Goal: Information Seeking & Learning: Learn about a topic

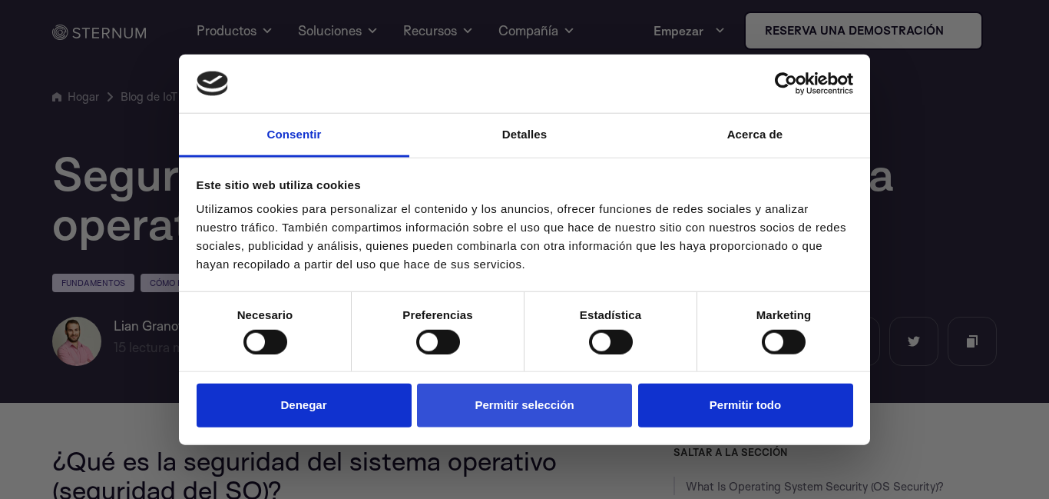
click at [494, 405] on font "Permitir selección" at bounding box center [524, 404] width 99 height 13
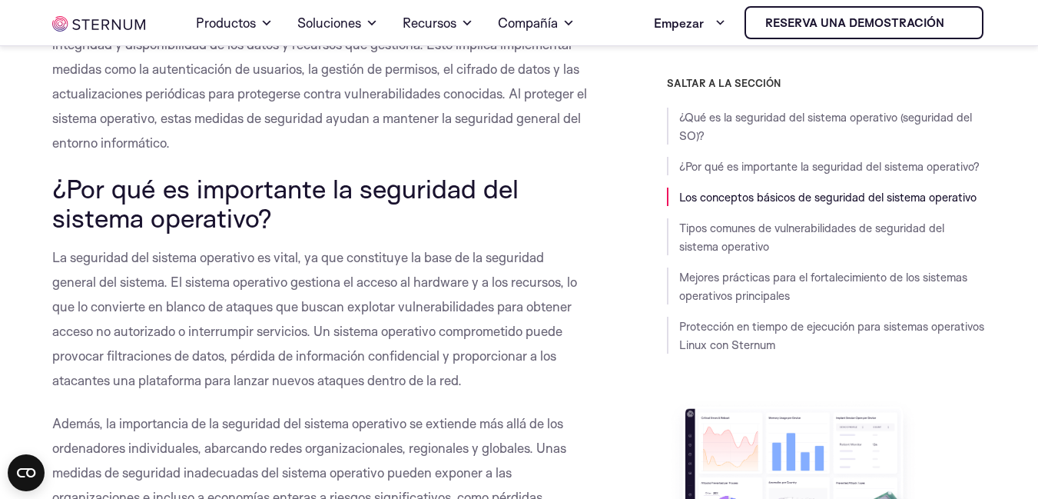
scroll to position [832, 0]
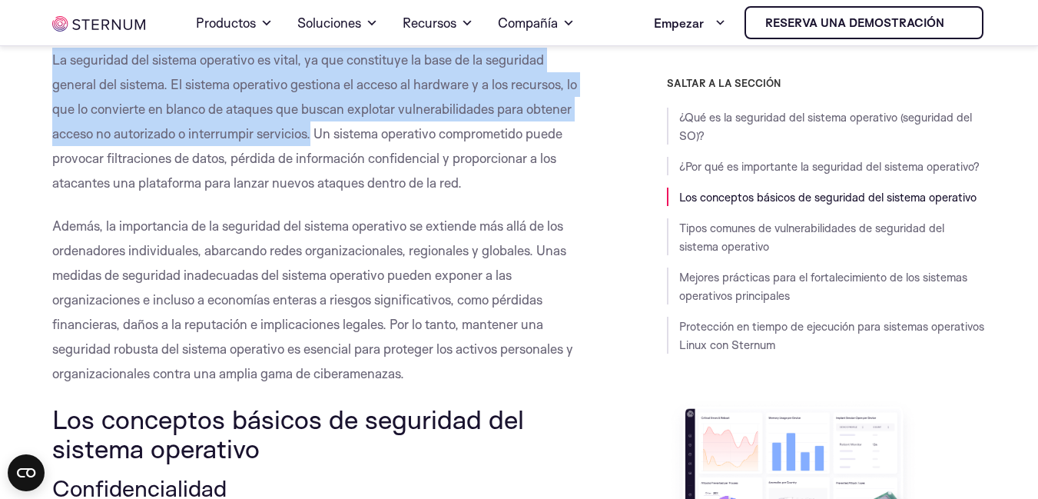
drag, startPoint x: 53, startPoint y: 61, endPoint x: 314, endPoint y: 134, distance: 271.2
click at [314, 134] on font "La seguridad del sistema operativo es vital, ya que constituye la base de la se…" at bounding box center [314, 120] width 525 height 139
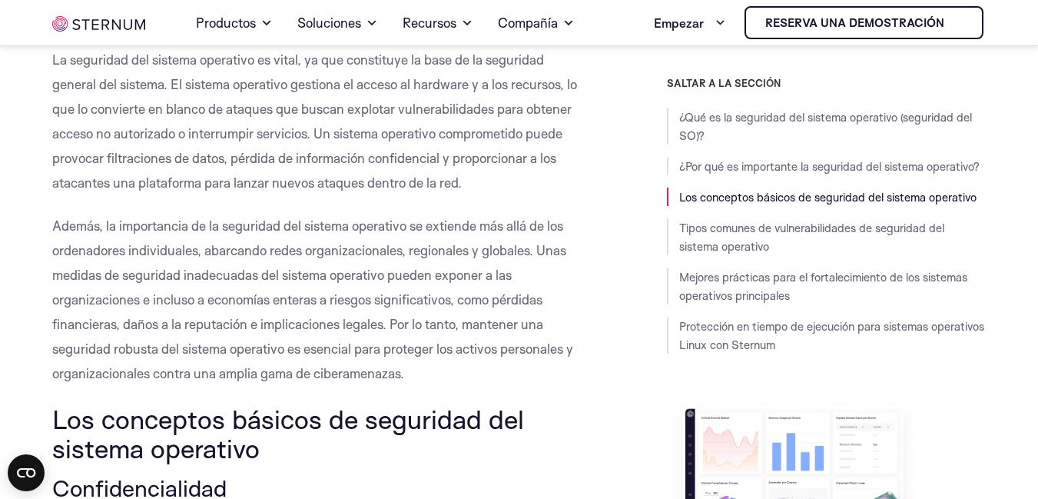
click at [618, 340] on div "SALTAR A LA SECCIÓN ¿Qué es la seguridad del sistema operativo (seguridad del S…" at bounding box center [798, 378] width 376 height 602
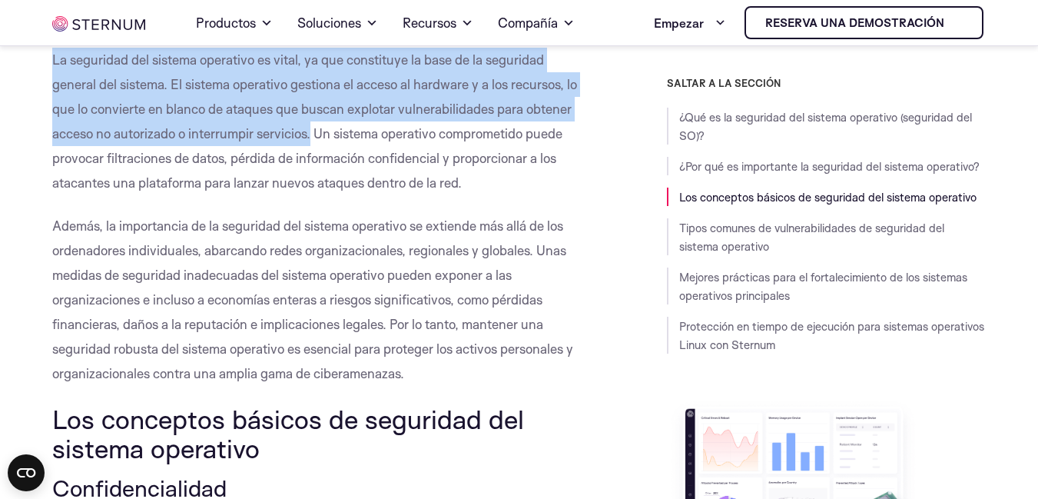
drag, startPoint x: 52, startPoint y: 61, endPoint x: 314, endPoint y: 138, distance: 272.8
click at [314, 138] on font "La seguridad del sistema operativo es vital, ya que constituye la base de la se…" at bounding box center [314, 120] width 525 height 139
copy font "La seguridad del sistema operativo es vital, ya que constituye la base de la se…"
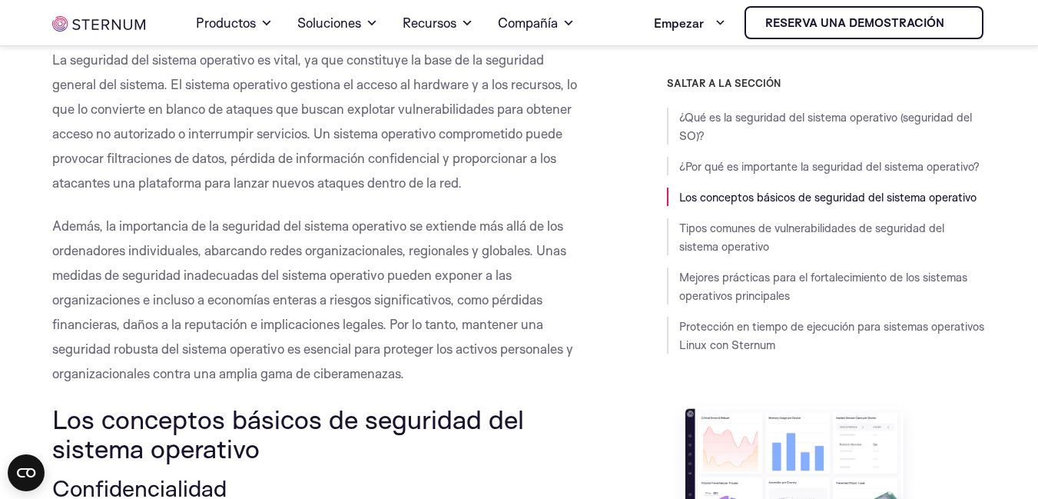
click at [499, 220] on font "Además, la importancia de la seguridad del sistema operativo se extiende más al…" at bounding box center [312, 299] width 521 height 164
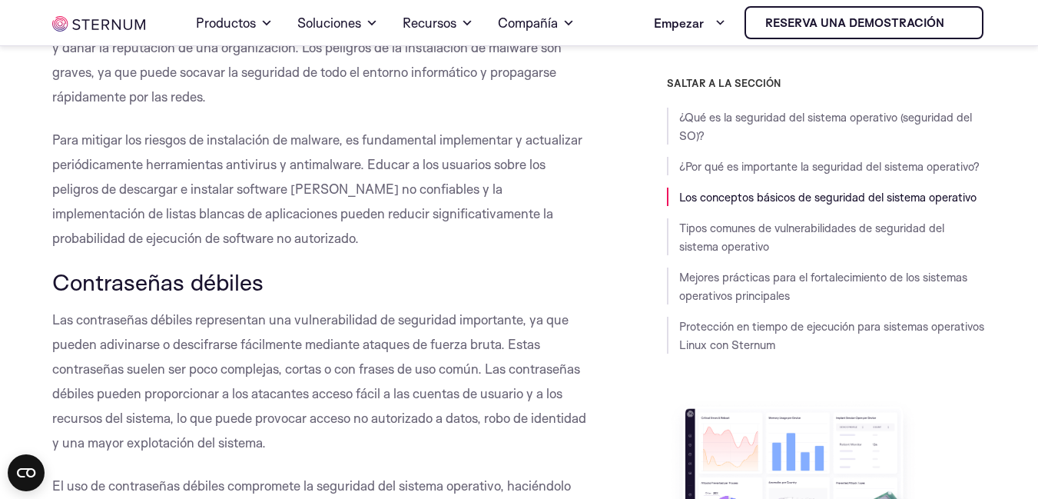
scroll to position [2786, 0]
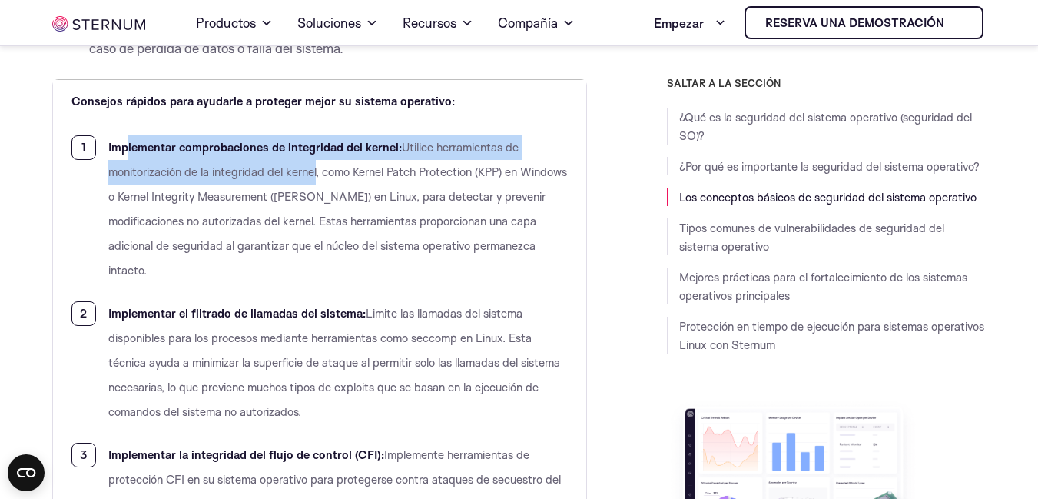
drag, startPoint x: 125, startPoint y: 149, endPoint x: 318, endPoint y: 163, distance: 193.3
click at [318, 163] on li "Implementar comprobaciones de integridad del kernel: Utilice herramientas de mo…" at bounding box center [319, 208] width 497 height 147
copy li "lementar comprobaciones de integridad del kernel: Utilice herramientas de monit…"
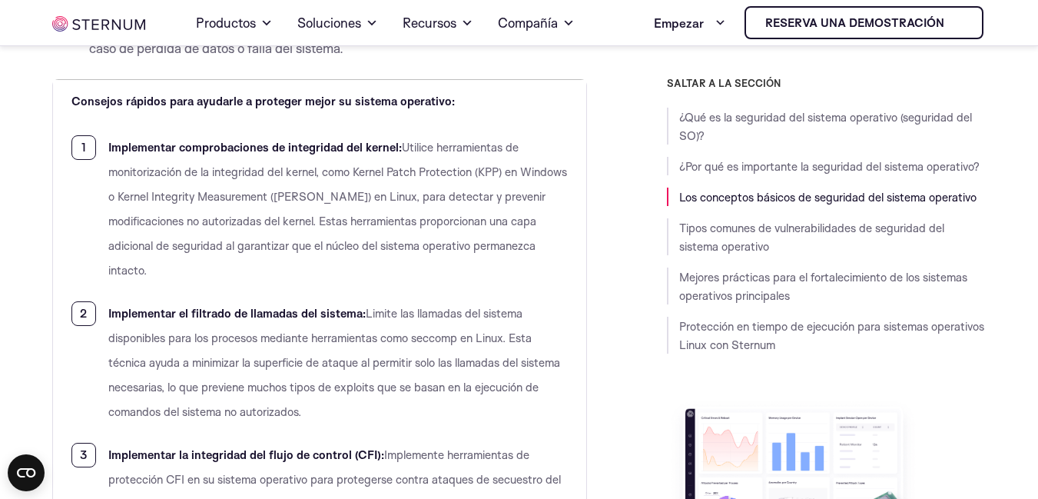
click at [385, 411] on li "Implementar el filtrado de llamadas del sistema: Limite las llamadas del sistem…" at bounding box center [319, 362] width 497 height 123
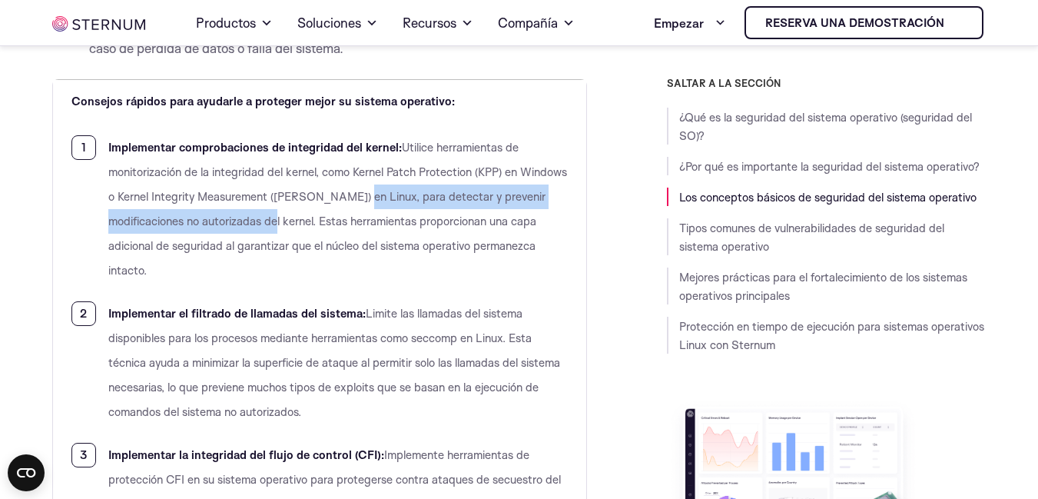
drag, startPoint x: 403, startPoint y: 198, endPoint x: 322, endPoint y: 221, distance: 83.9
click at [322, 221] on font "Utilice herramientas de monitorización de la integridad del kernel, como Kernel…" at bounding box center [337, 209] width 459 height 138
copy font "para detectar y prevenir modificaciones no autorizadas del kernel."
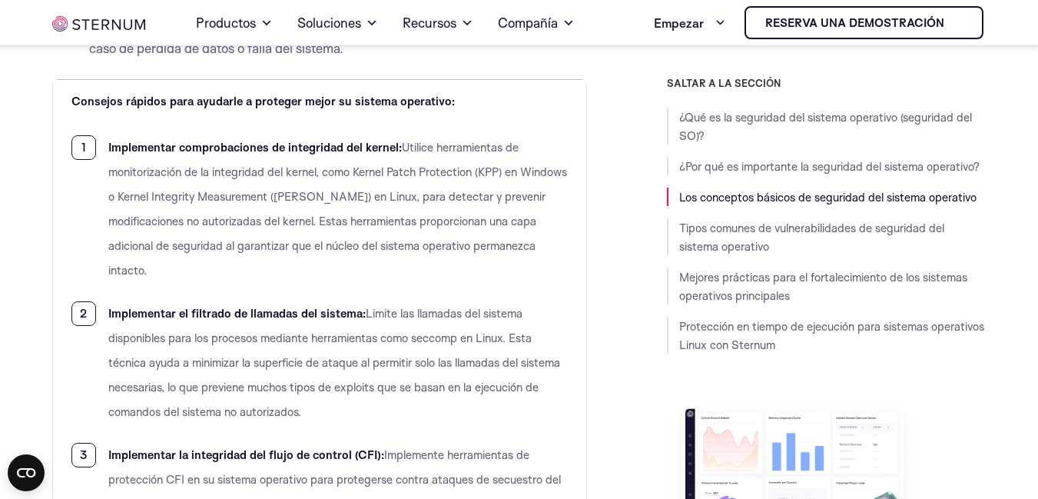
click at [307, 319] on font "Implementar el filtrado de llamadas del sistema:" at bounding box center [236, 313] width 257 height 15
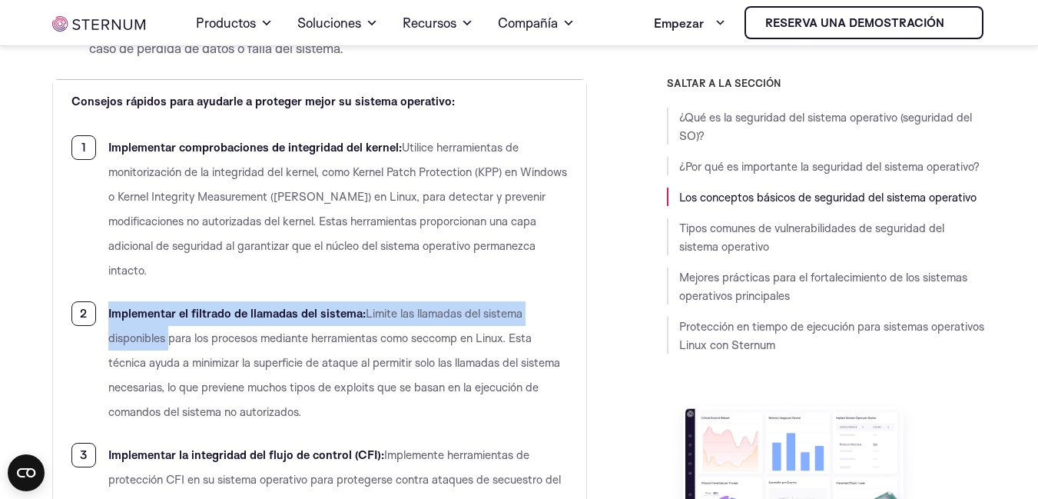
drag, startPoint x: 108, startPoint y: 314, endPoint x: 171, endPoint y: 346, distance: 70.8
click at [171, 346] on li "Implementar el filtrado de llamadas del sistema: Limite las llamadas del sistem…" at bounding box center [319, 362] width 497 height 123
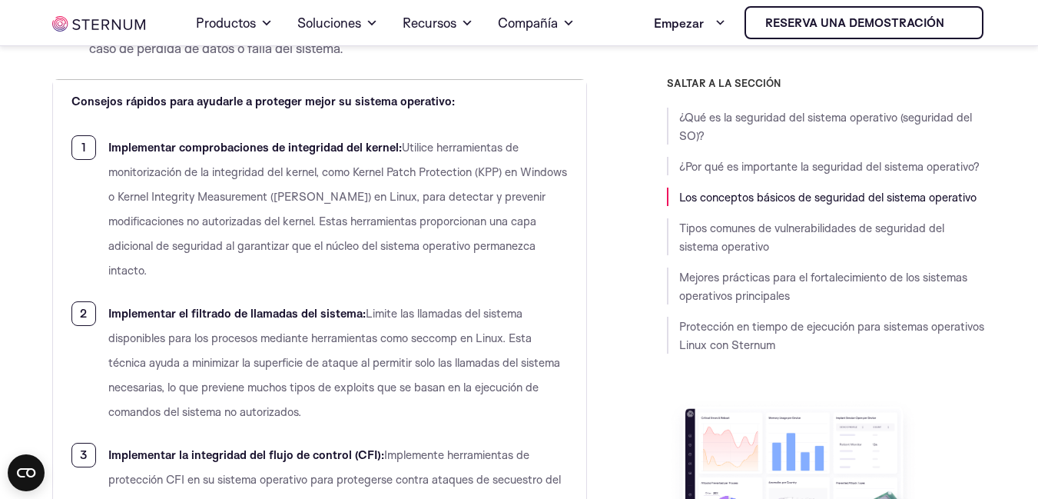
click at [186, 354] on li "Implementar el filtrado de llamadas del sistema: Limite las llamadas del sistem…" at bounding box center [319, 362] width 497 height 123
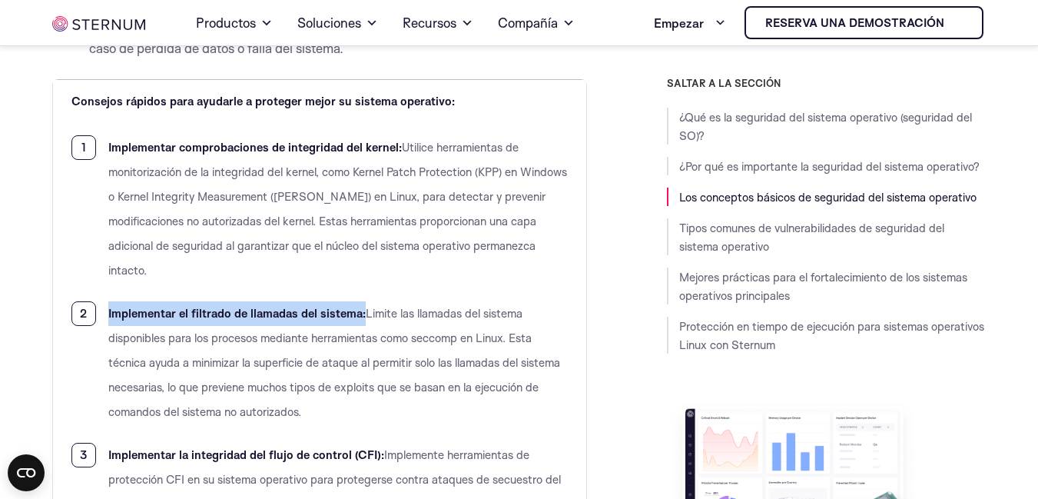
drag, startPoint x: 108, startPoint y: 312, endPoint x: 363, endPoint y: 292, distance: 255.8
click at [363, 292] on ol "Implementar comprobaciones de integridad del kernel: Utilice herramientas de mo…" at bounding box center [319, 467] width 497 height 664
copy font "Implementar el filtrado de llamadas del sistema:"
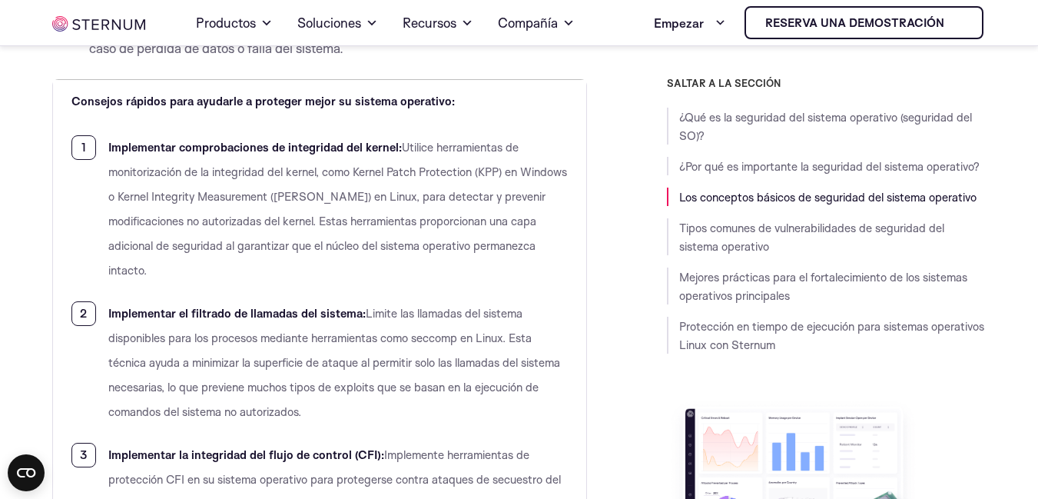
click at [263, 385] on font "Limite las llamadas del sistema disponibles para los procesos mediante herramie…" at bounding box center [334, 362] width 452 height 113
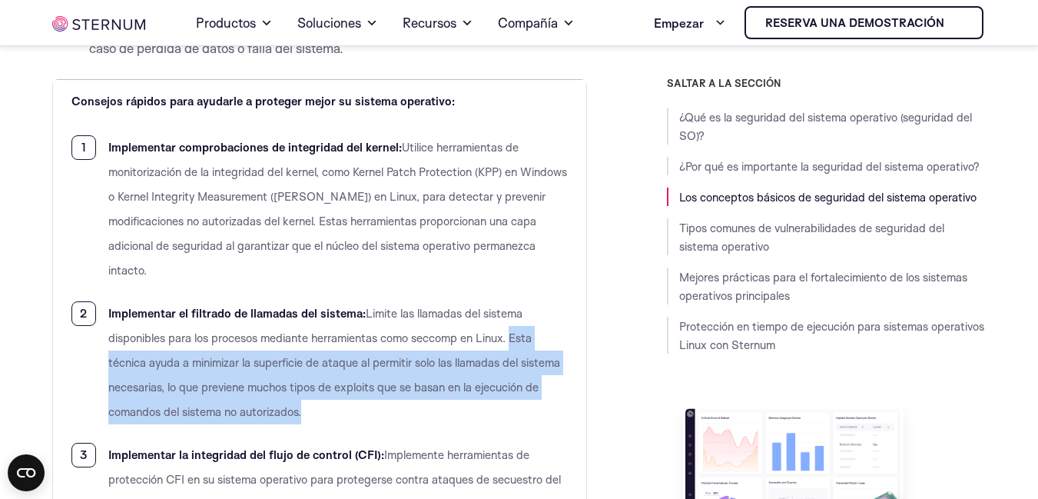
drag, startPoint x: 511, startPoint y: 340, endPoint x: 525, endPoint y: 416, distance: 77.3
click at [525, 416] on li "Implementar el filtrado de llamadas del sistema: Limite las llamadas del sistem…" at bounding box center [319, 362] width 497 height 123
copy font "Esta técnica ayuda a minimizar la superficie de ataque al permitir solo las lla…"
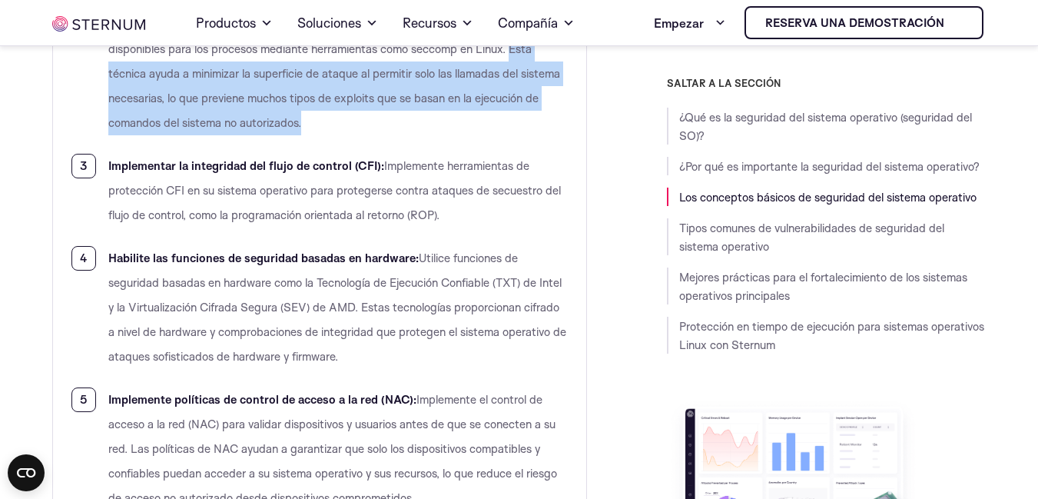
scroll to position [3104, 0]
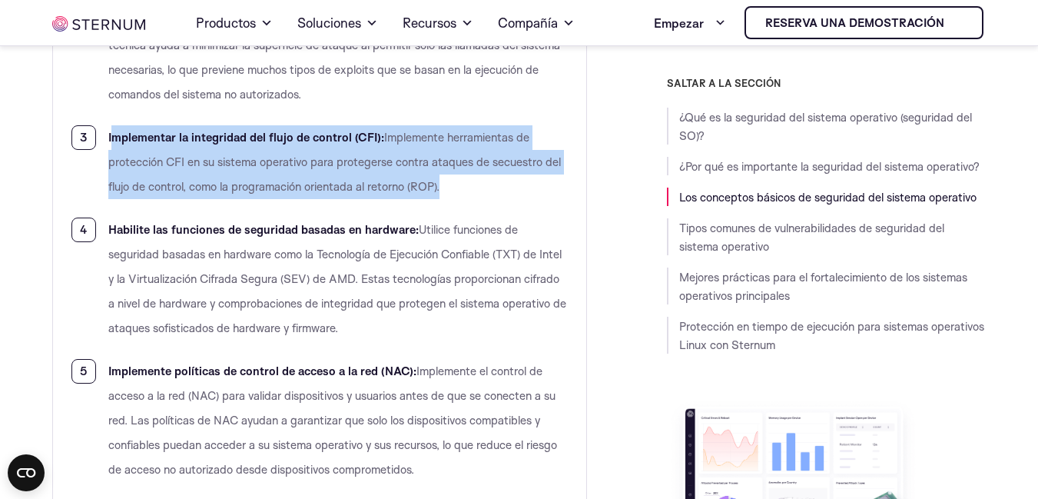
drag, startPoint x: 110, startPoint y: 138, endPoint x: 449, endPoint y: 194, distance: 343.4
click at [449, 194] on li "Implementar la integridad del flujo de control (CFI): Implemente herramientas d…" at bounding box center [319, 162] width 497 height 74
copy li "mplementar la integridad del flujo de control (CFI): Implemente herramientas de…"
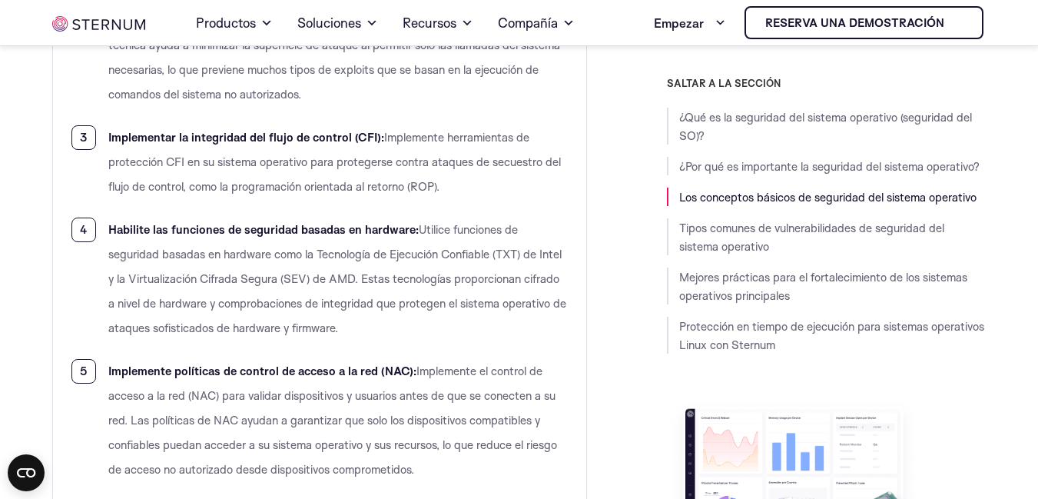
click at [347, 288] on li "Habilite las funciones de seguridad basadas en hardware: Utilice funciones de s…" at bounding box center [319, 278] width 497 height 123
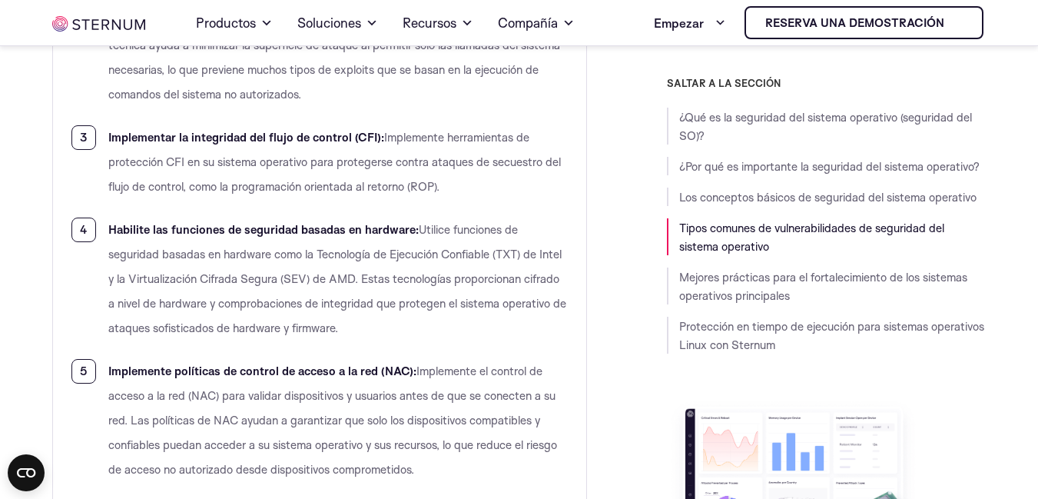
scroll to position [3335, 0]
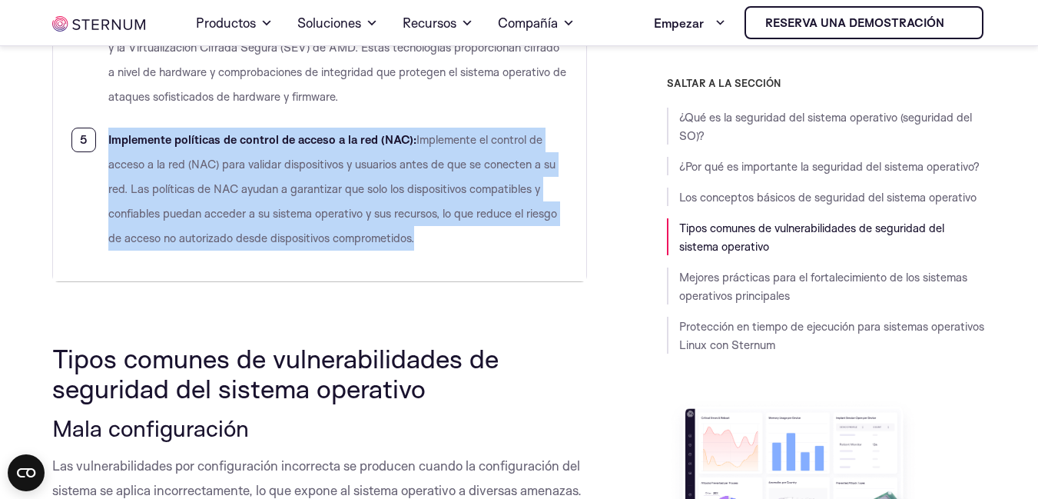
drag, startPoint x: 108, startPoint y: 140, endPoint x: 435, endPoint y: 240, distance: 341.6
click at [435, 240] on li "Implemente políticas de control de acceso a la red (NAC): Implemente el control…" at bounding box center [319, 189] width 497 height 123
copy li "Implemente políticas de control de acceso a la red (NAC): Implemente el control…"
click at [522, 230] on li "Implemente políticas de control de acceso a la red (NAC): Implemente el control…" at bounding box center [319, 189] width 497 height 123
